Goal: Transaction & Acquisition: Download file/media

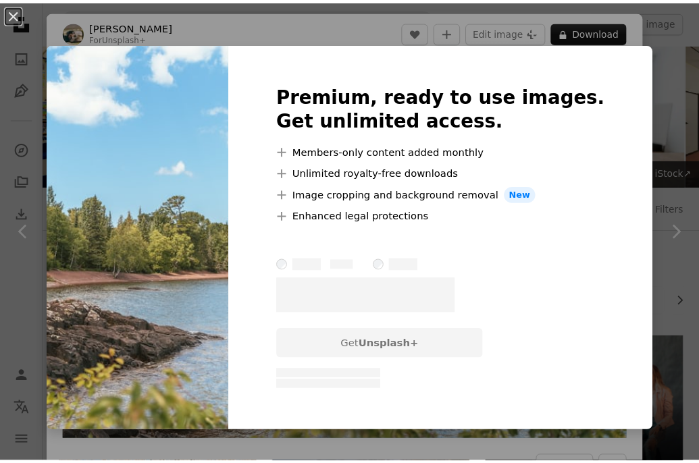
scroll to position [3923, 0]
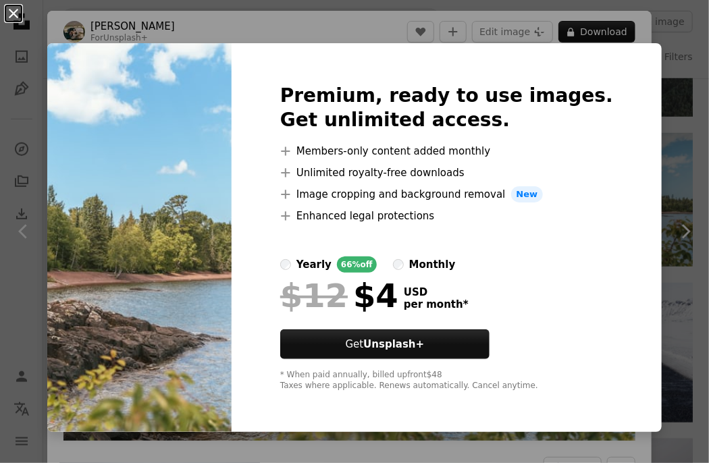
click at [11, 9] on button "An X shape" at bounding box center [13, 13] width 16 height 16
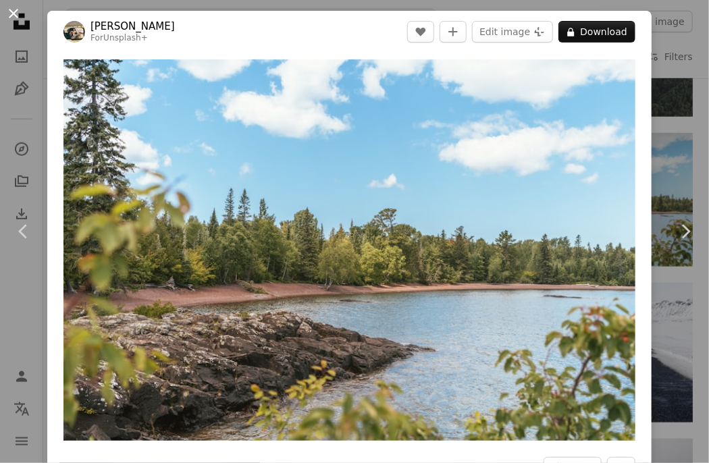
click at [7, 11] on button "An X shape" at bounding box center [13, 13] width 16 height 16
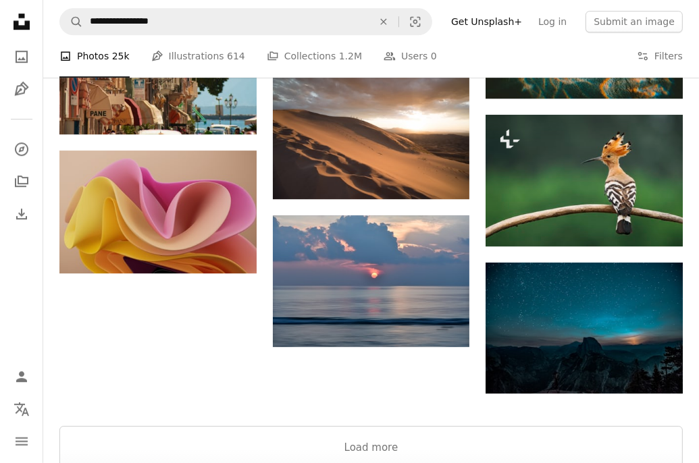
scroll to position [6344, 0]
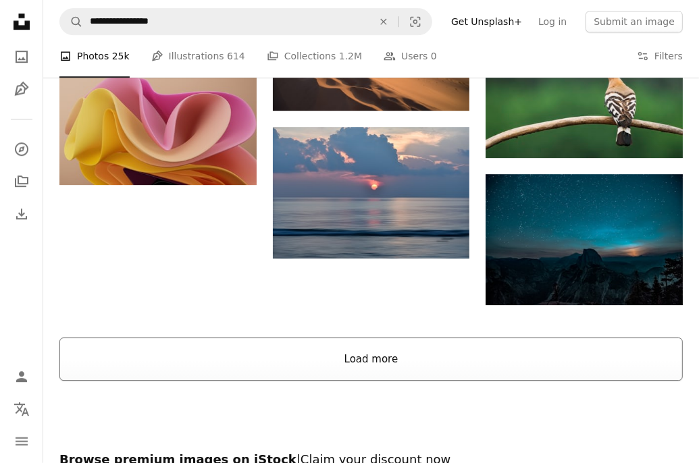
click at [363, 373] on button "Load more" at bounding box center [370, 359] width 623 height 43
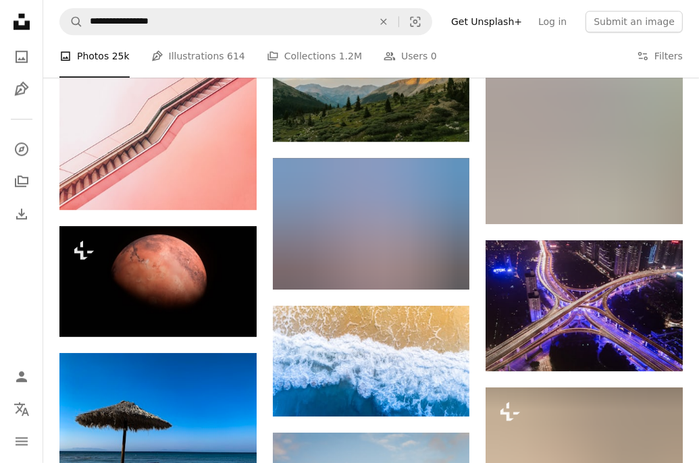
scroll to position [9776, 0]
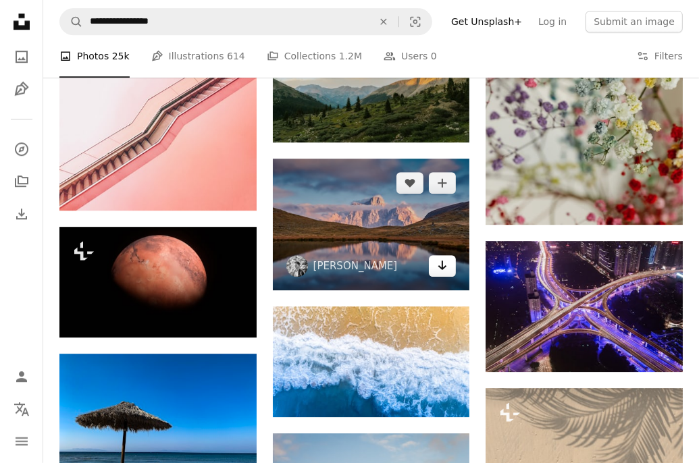
click at [445, 265] on icon "Arrow pointing down" at bounding box center [442, 265] width 11 height 16
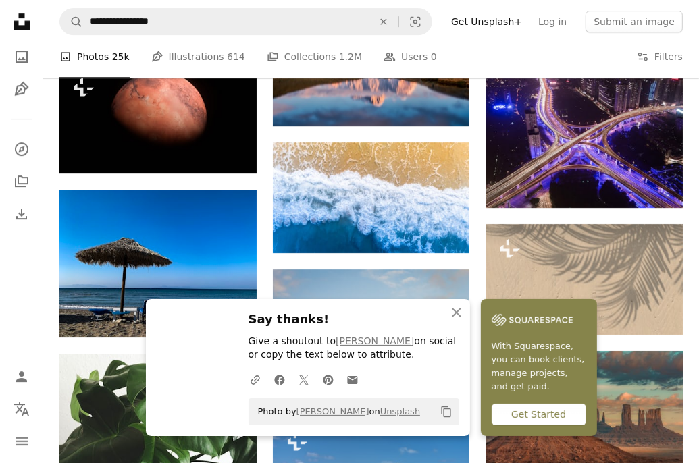
scroll to position [9941, 0]
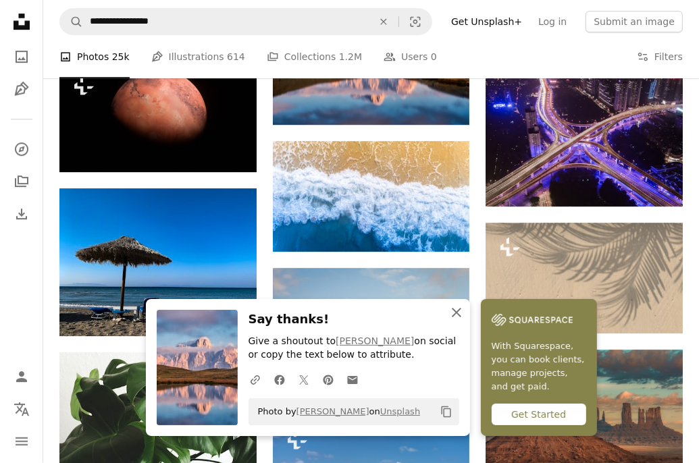
click at [456, 314] on icon "An X shape" at bounding box center [456, 313] width 16 height 16
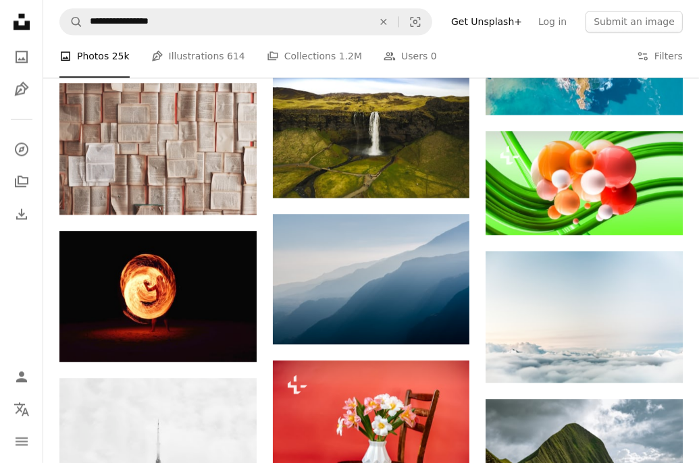
scroll to position [12659, 0]
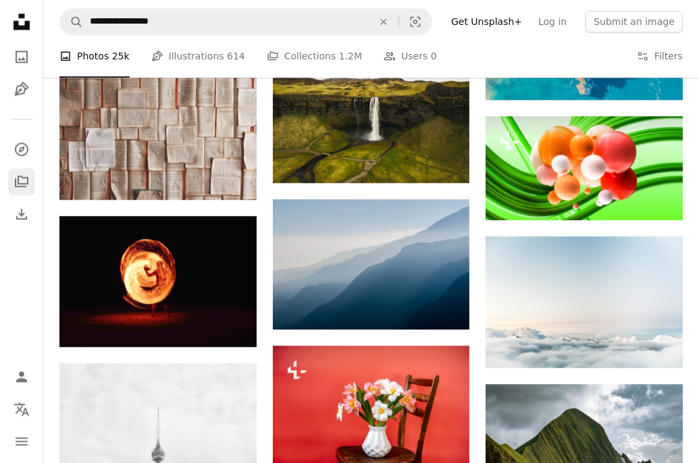
click at [30, 173] on link "A stack of folders" at bounding box center [21, 181] width 27 height 27
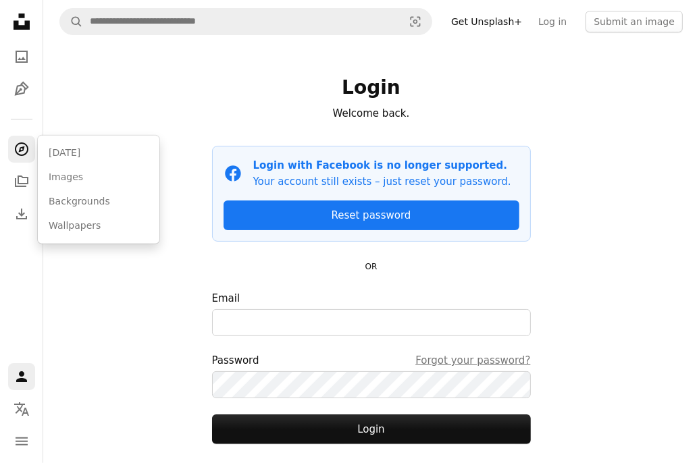
click at [24, 160] on link "A compass" at bounding box center [21, 149] width 27 height 27
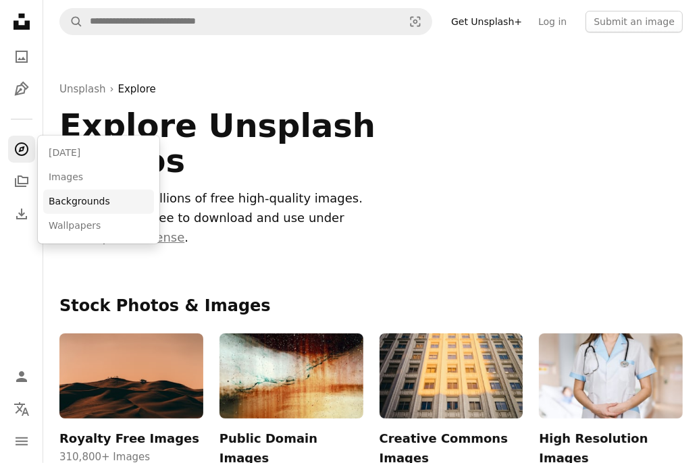
click at [86, 195] on link "Backgrounds" at bounding box center [98, 202] width 111 height 24
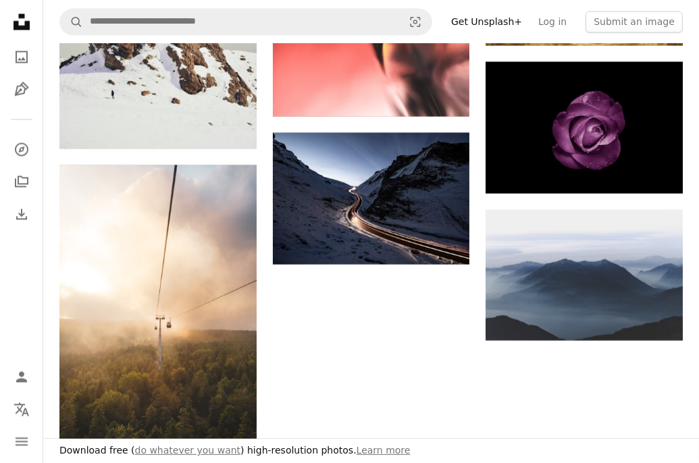
scroll to position [1817, 0]
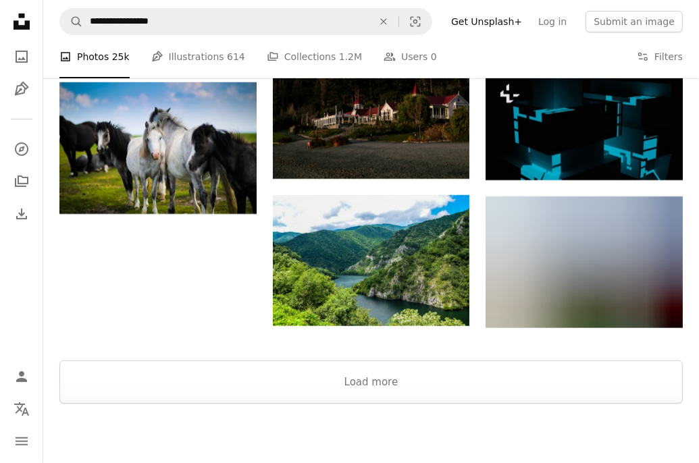
scroll to position [14289, 0]
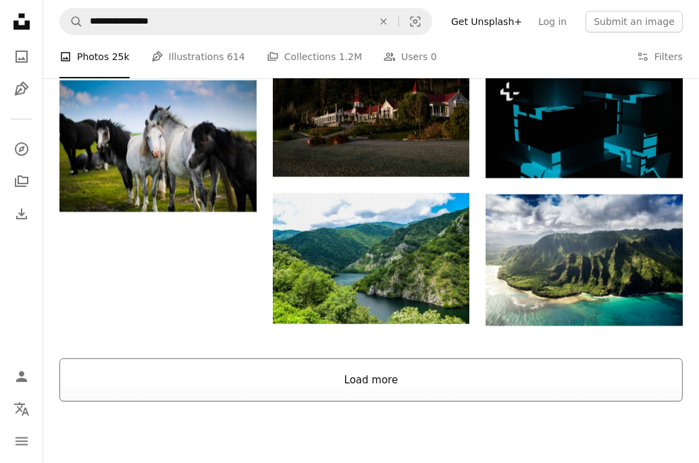
click at [491, 381] on button "Load more" at bounding box center [370, 380] width 623 height 43
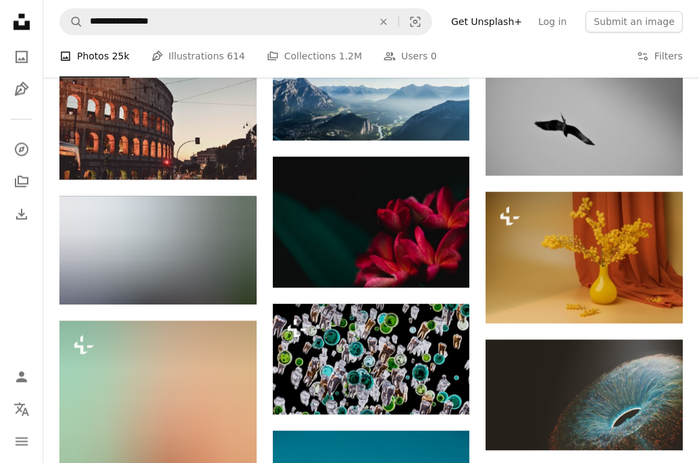
scroll to position [26780, 0]
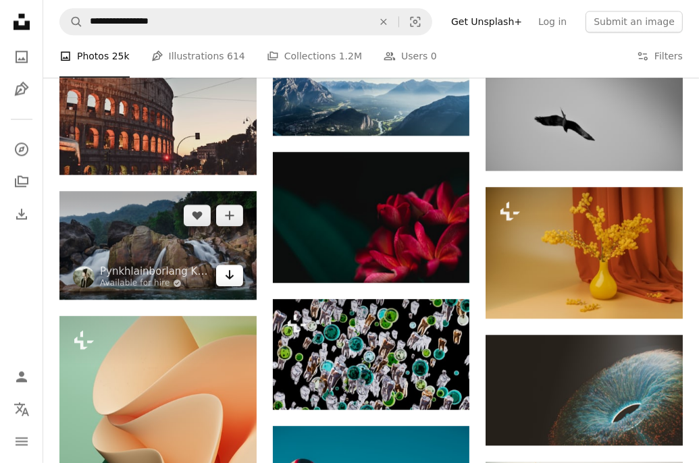
click at [240, 286] on link "Arrow pointing down" at bounding box center [229, 276] width 27 height 22
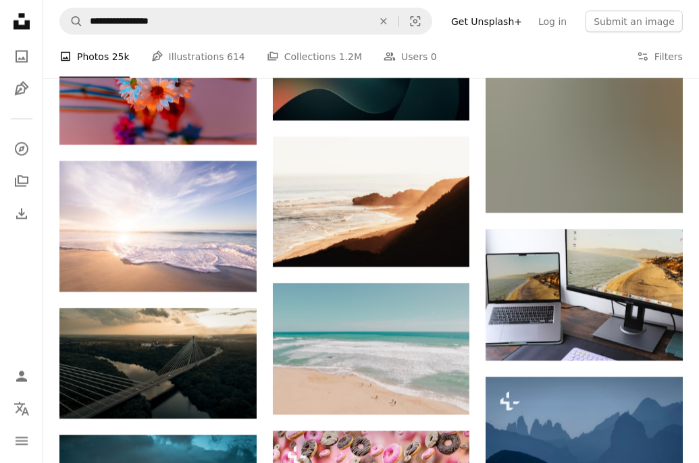
scroll to position [29612, 0]
